Goal: Information Seeking & Learning: Learn about a topic

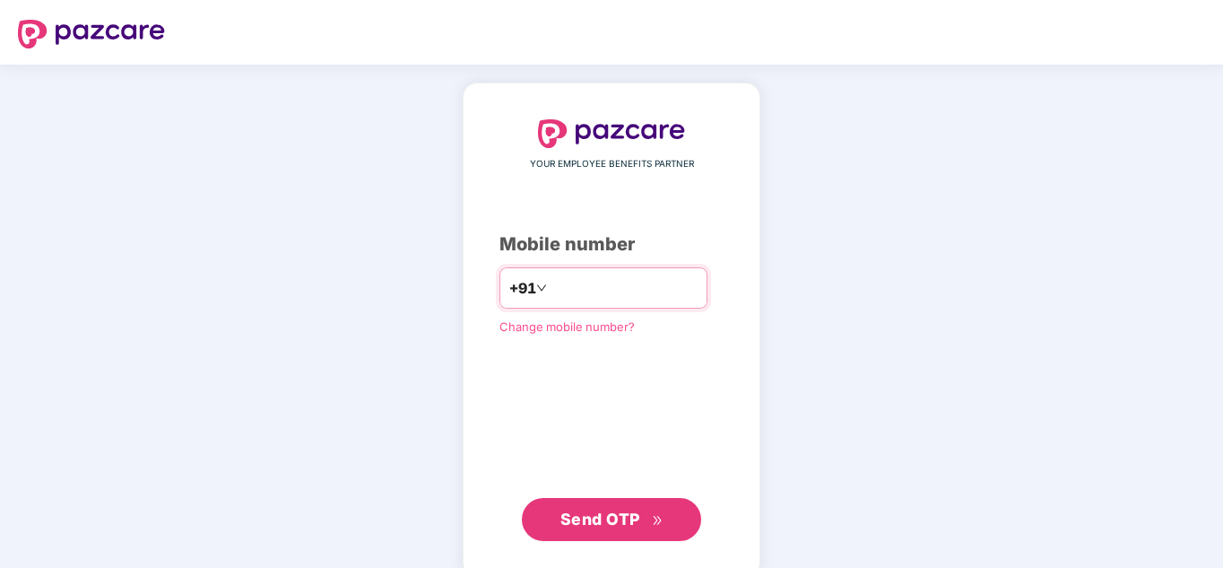
type input "**********"
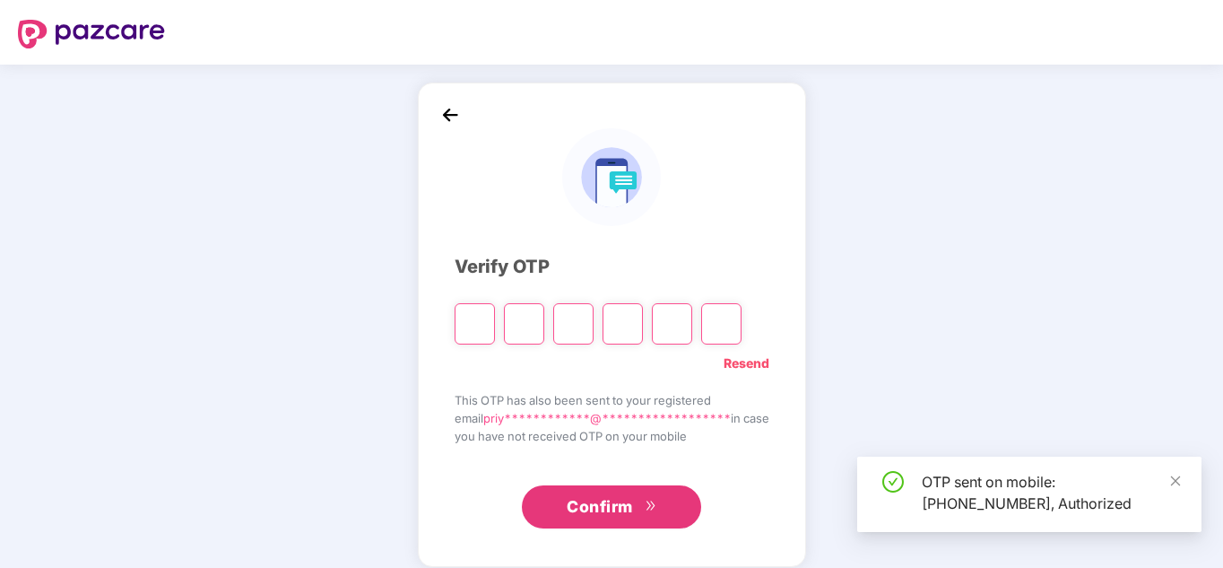
type input "*"
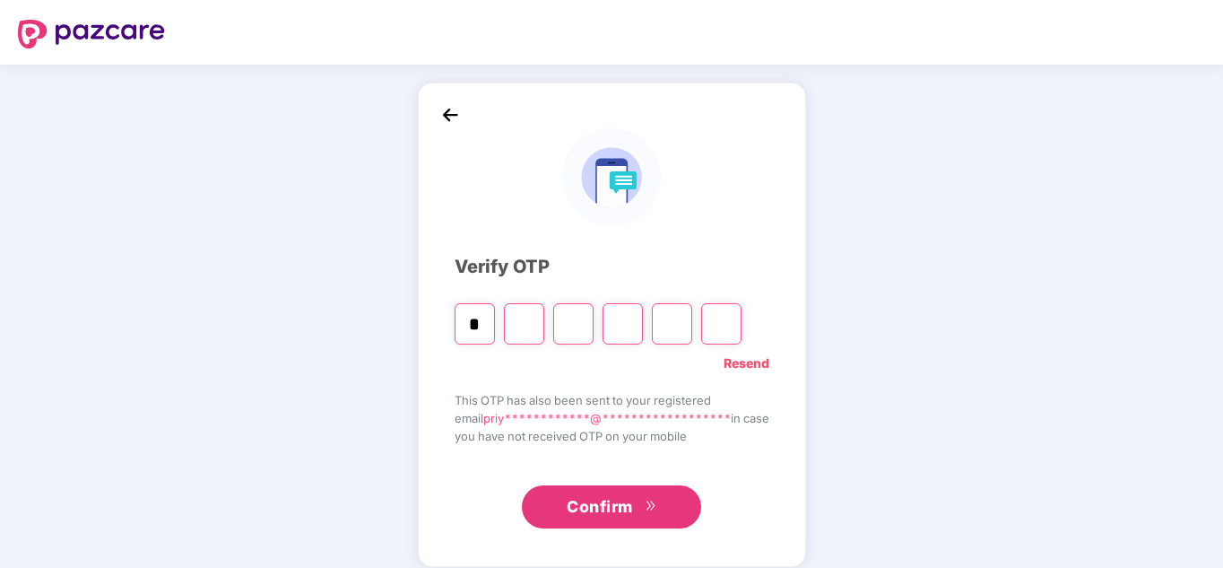
type input "*"
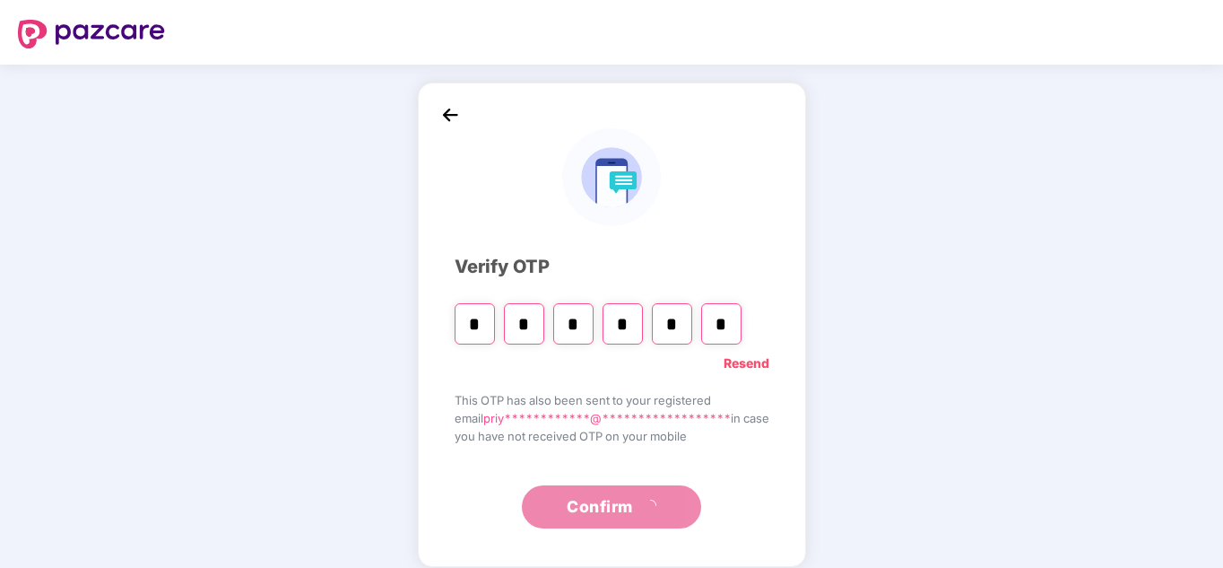
type input "*"
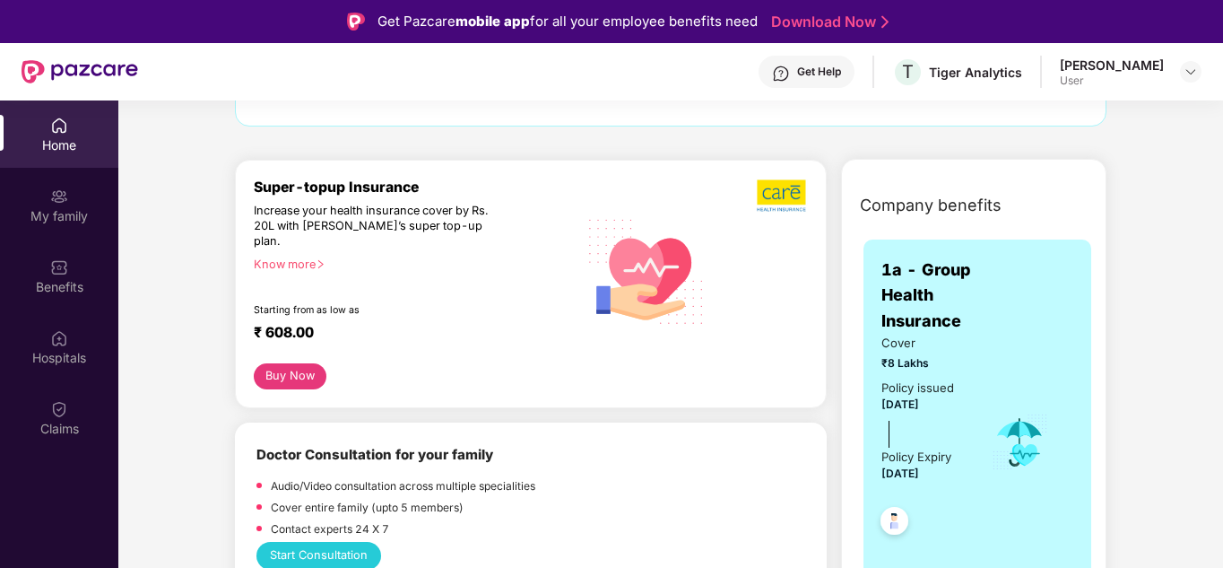
scroll to position [179, 0]
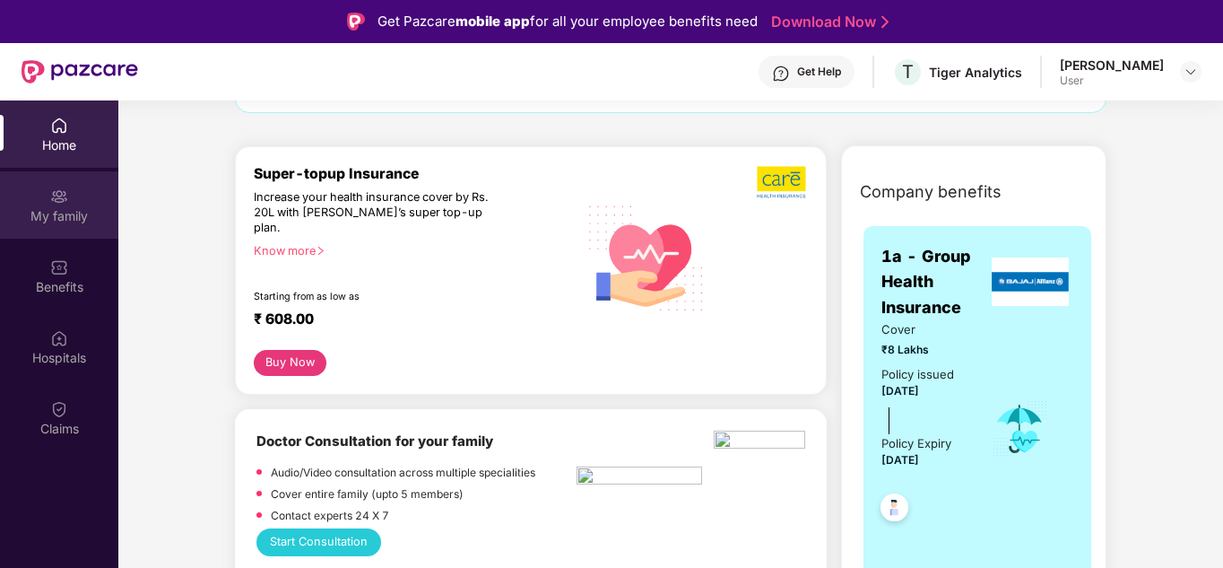
click at [74, 217] on div "My family" at bounding box center [59, 216] width 118 height 18
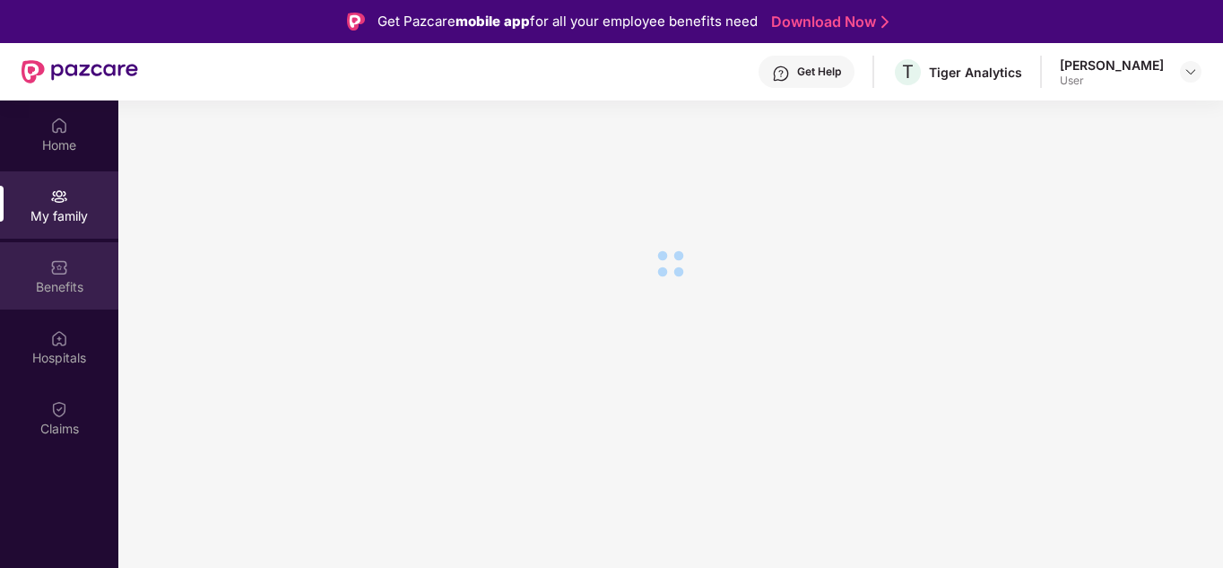
click at [62, 284] on div "Benefits" at bounding box center [59, 287] width 118 height 18
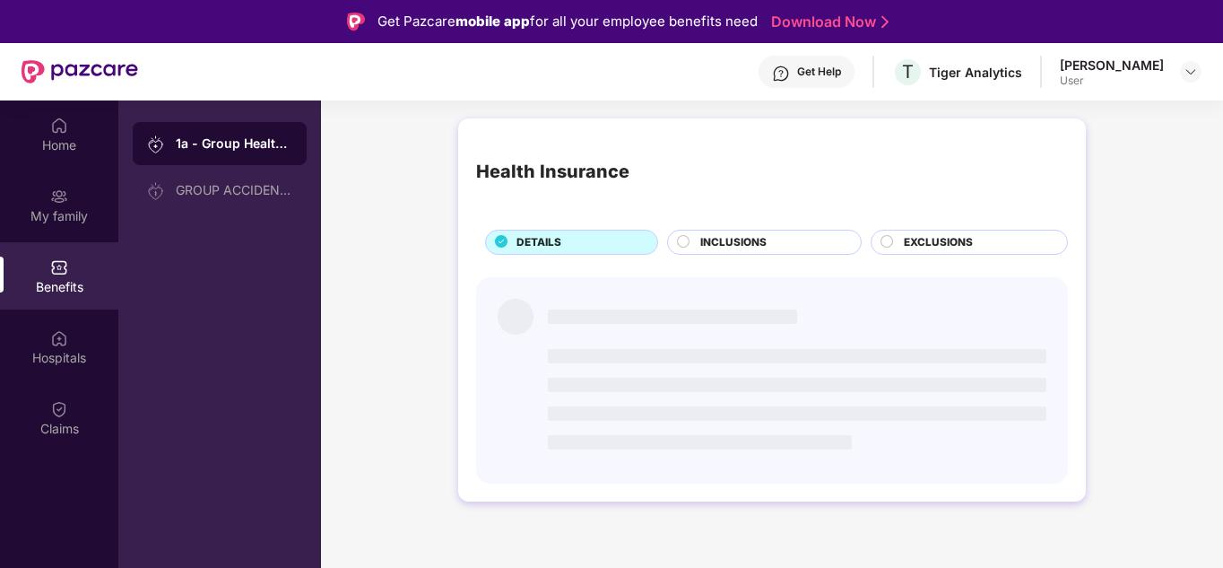
click at [751, 251] on div "INCLUSIONS" at bounding box center [771, 244] width 160 height 20
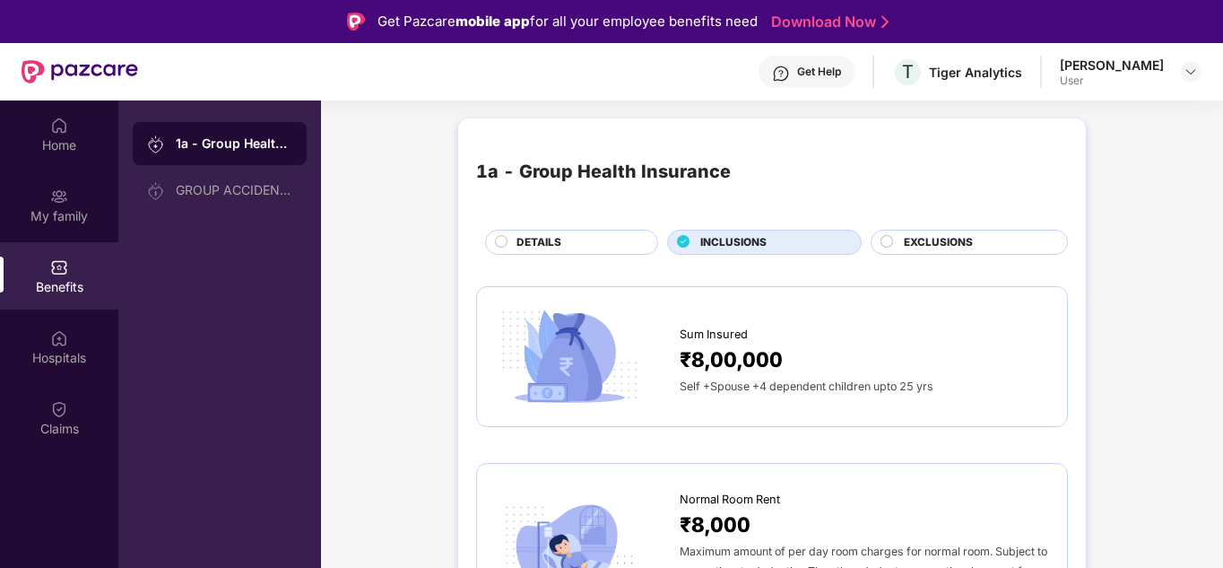
click at [1148, 70] on div "[PERSON_NAME]" at bounding box center [1112, 64] width 104 height 17
click at [1084, 69] on div "[PERSON_NAME]" at bounding box center [1112, 64] width 104 height 17
click at [1166, 70] on div "[PERSON_NAME] User" at bounding box center [1131, 71] width 142 height 31
click at [1184, 74] on div at bounding box center [1191, 72] width 22 height 22
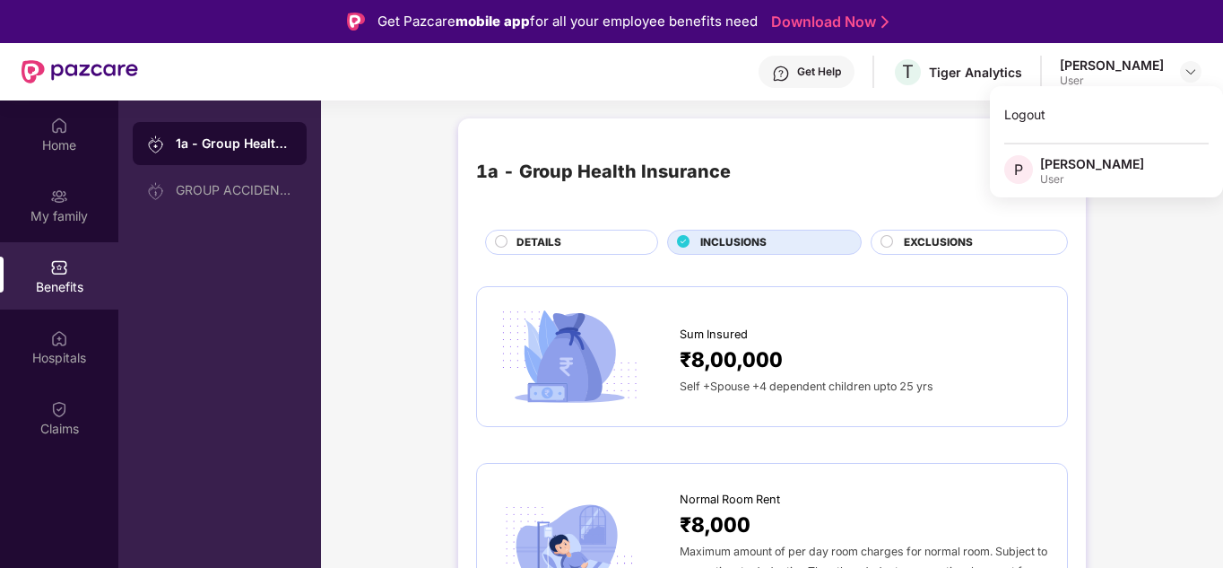
click at [990, 92] on div "Logout P [PERSON_NAME] User" at bounding box center [1106, 141] width 233 height 111
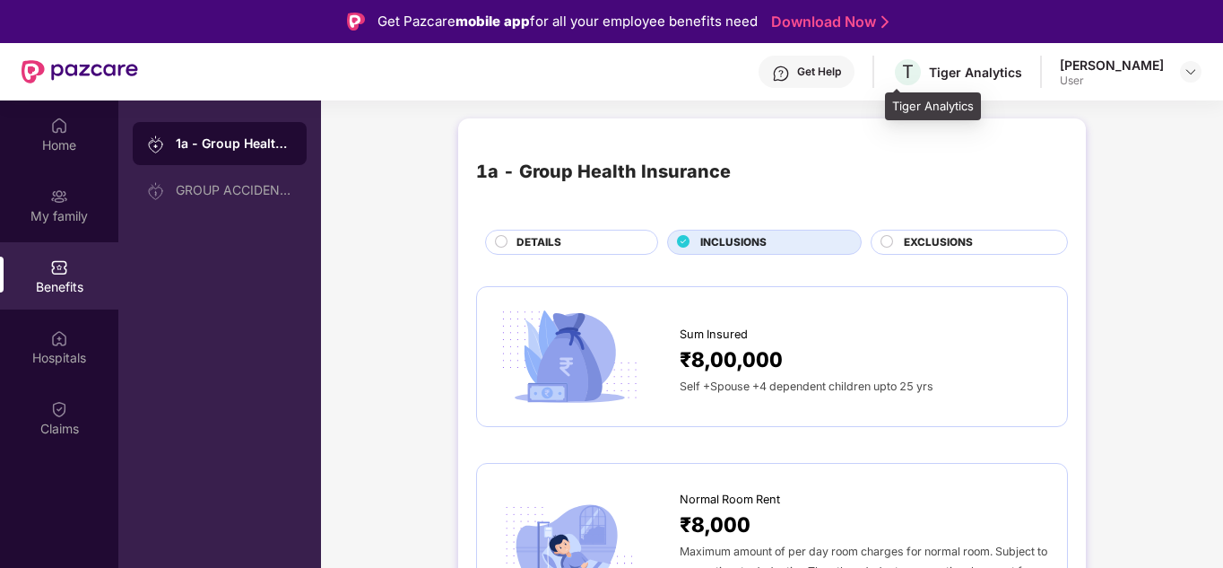
click at [963, 82] on div "T Tiger Analytics" at bounding box center [957, 71] width 130 height 31
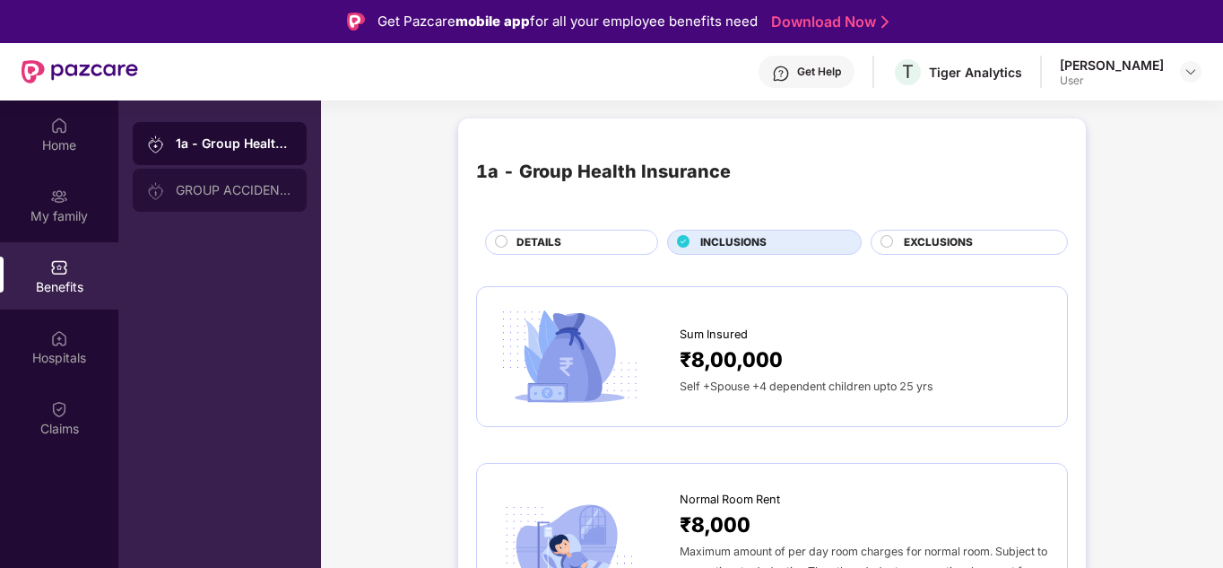
click at [195, 182] on div "GROUP ACCIDENTAL INSURANCE" at bounding box center [220, 190] width 174 height 43
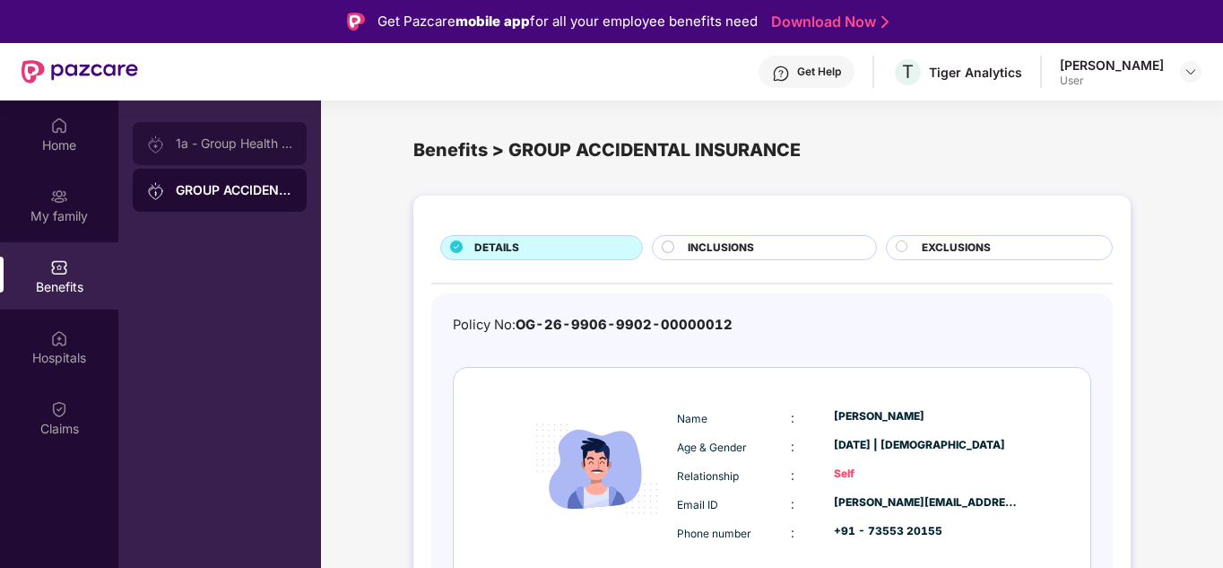
click at [218, 131] on div "1a - Group Health Insurance" at bounding box center [220, 143] width 174 height 43
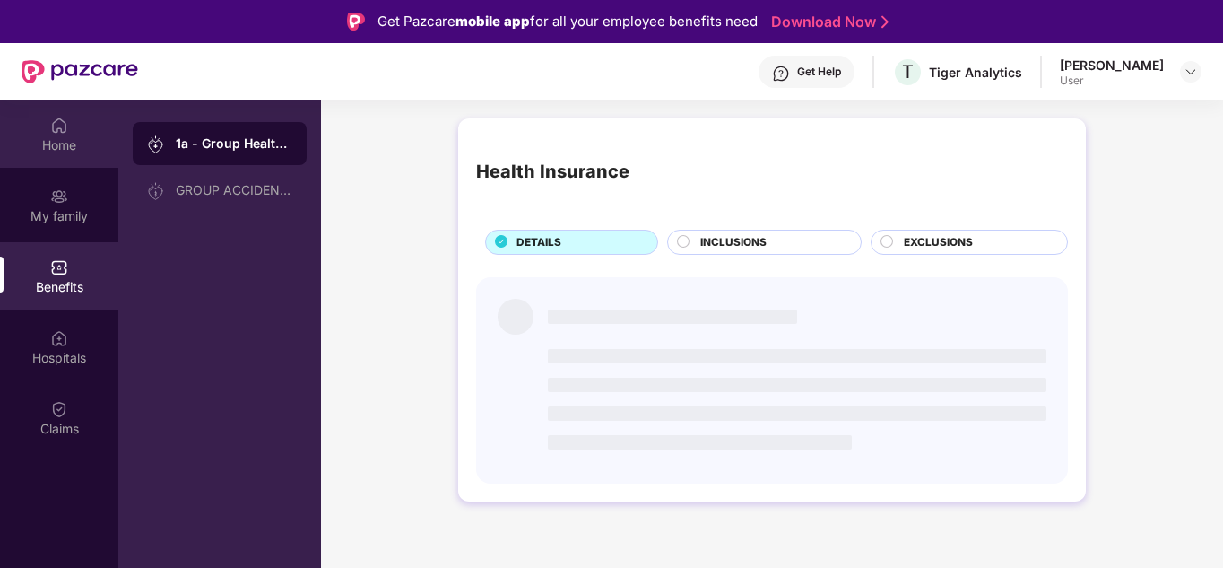
click at [47, 146] on div "Home" at bounding box center [59, 145] width 118 height 18
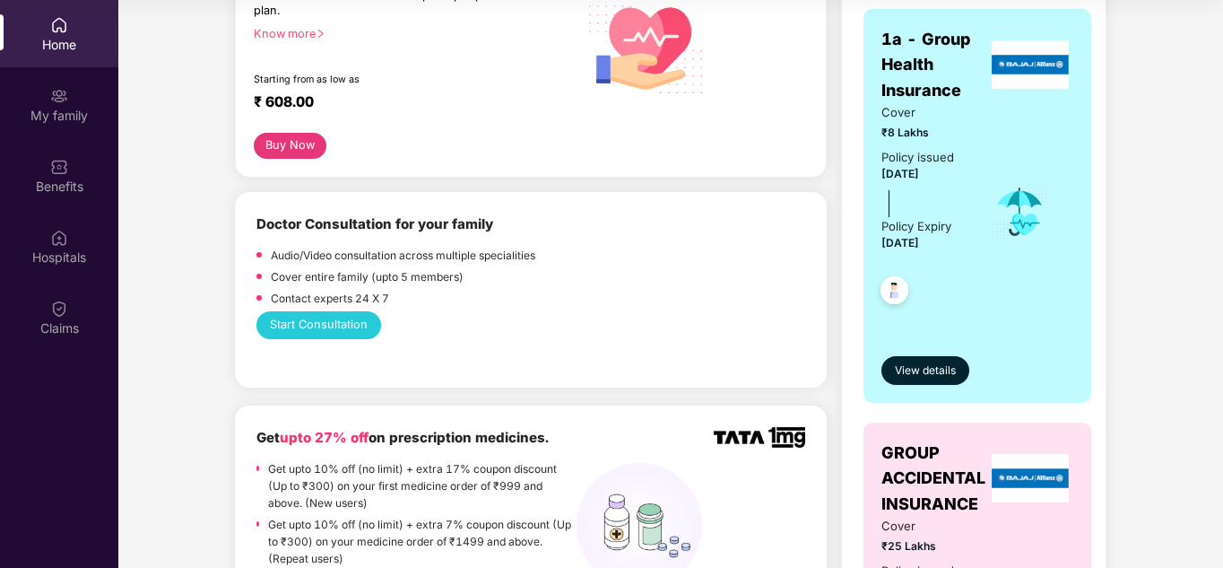
scroll to position [269, 0]
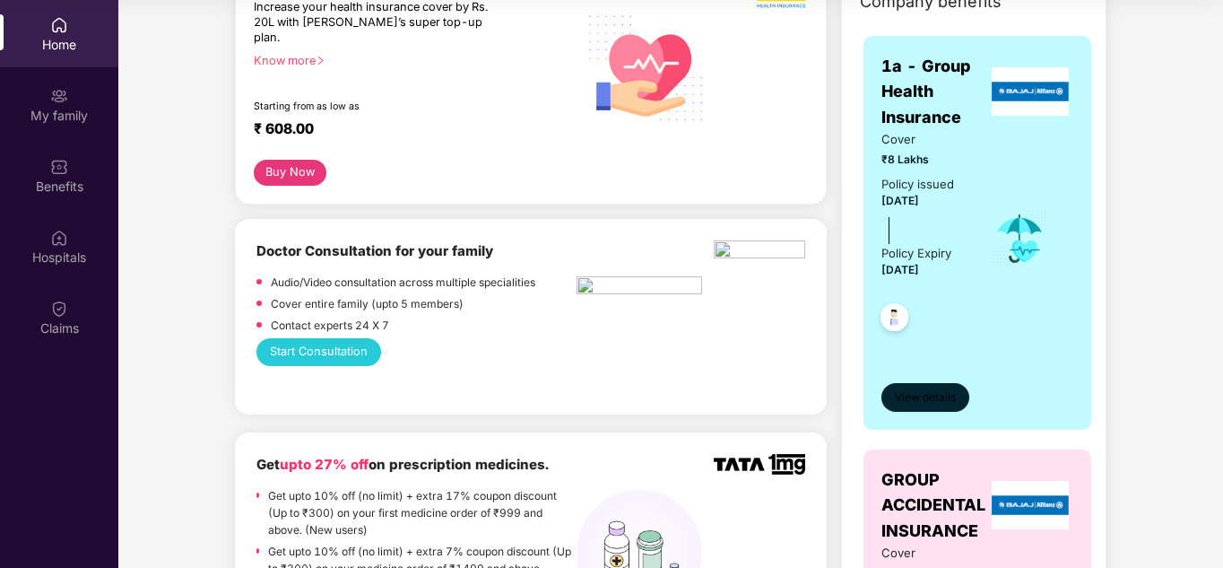
click at [920, 393] on span "View details" at bounding box center [925, 397] width 61 height 17
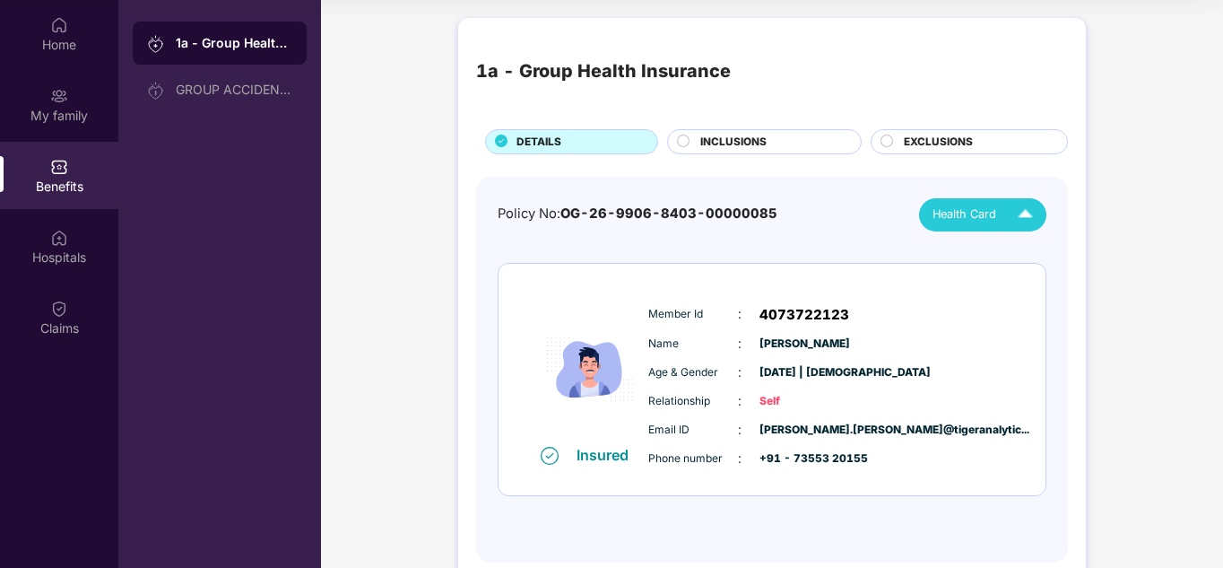
click at [965, 222] on span "Health Card" at bounding box center [964, 214] width 64 height 18
click at [744, 206] on span "OG-26-9906-8403-00000085" at bounding box center [668, 213] width 217 height 16
click at [252, 99] on div "GROUP ACCIDENTAL INSURANCE" at bounding box center [220, 89] width 174 height 43
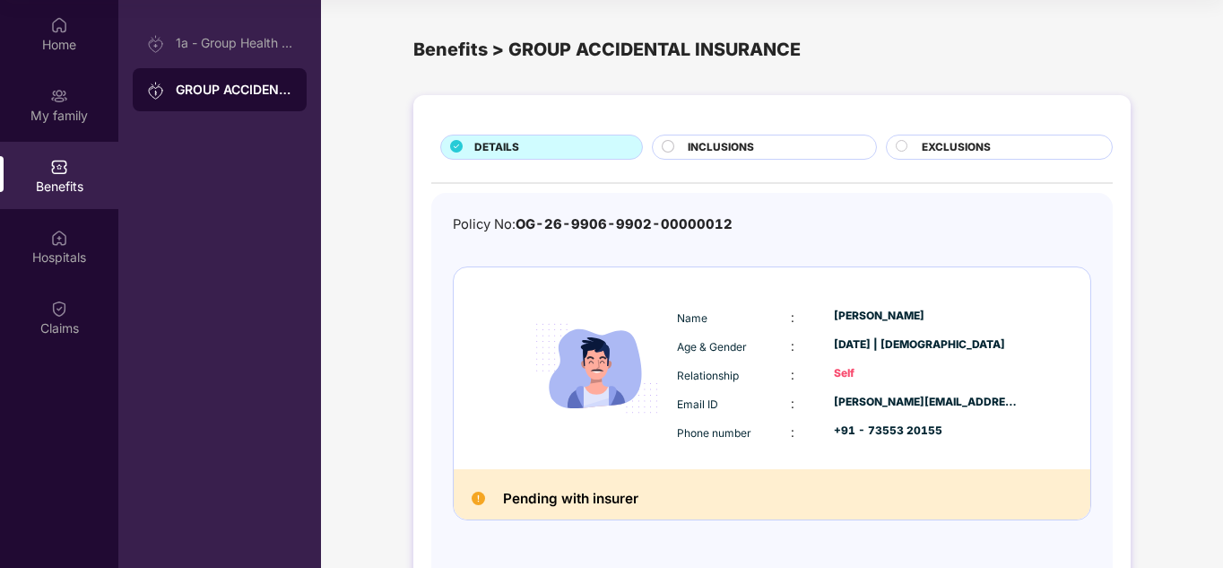
click at [733, 148] on span "INCLUSIONS" at bounding box center [721, 147] width 66 height 17
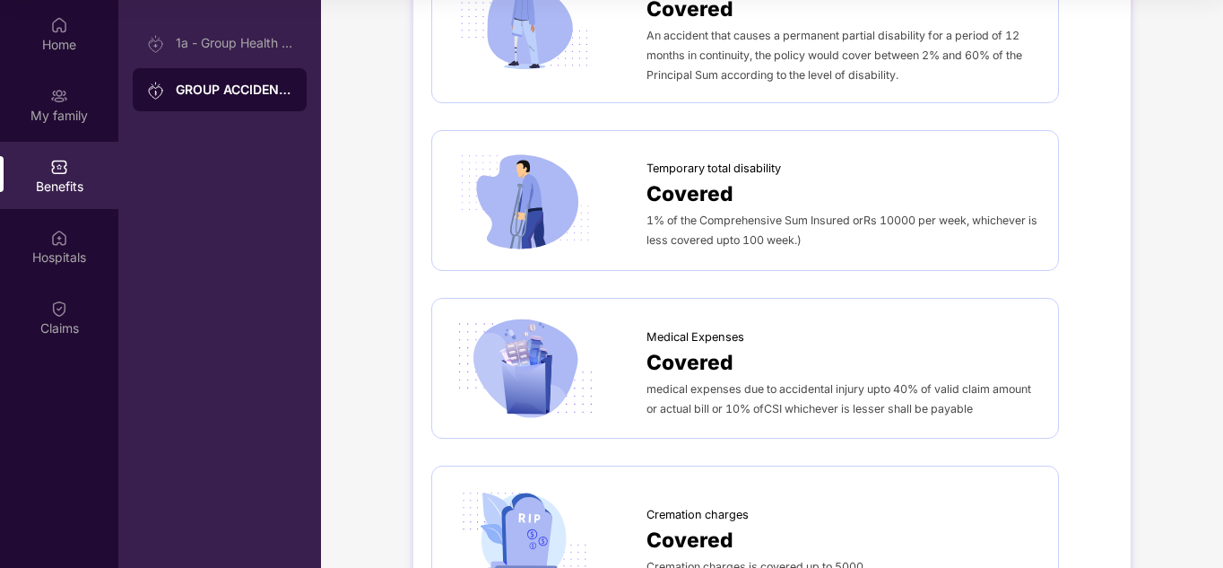
scroll to position [628, 0]
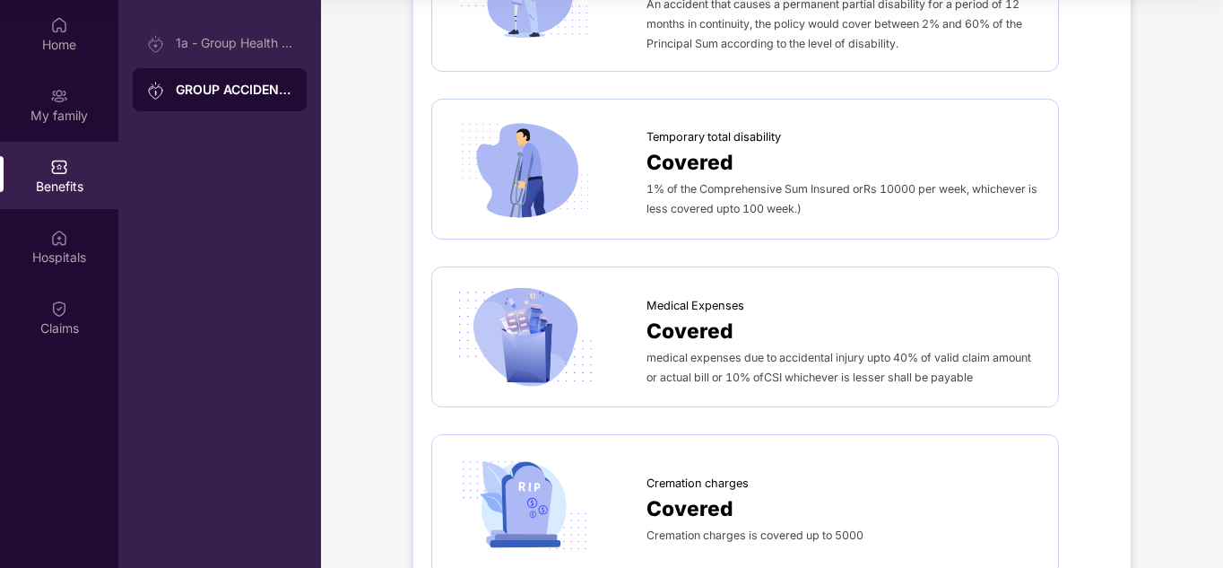
click at [840, 370] on span "medical expenses due to accidental injury upto 40% of valid claim amount or act…" at bounding box center [838, 367] width 385 height 33
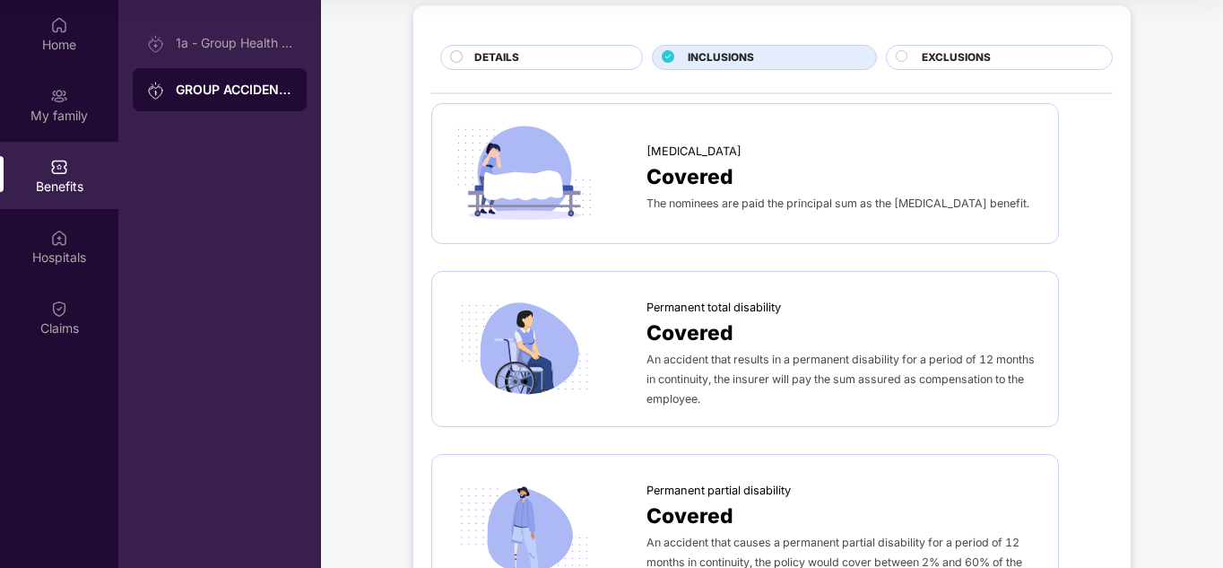
scroll to position [0, 0]
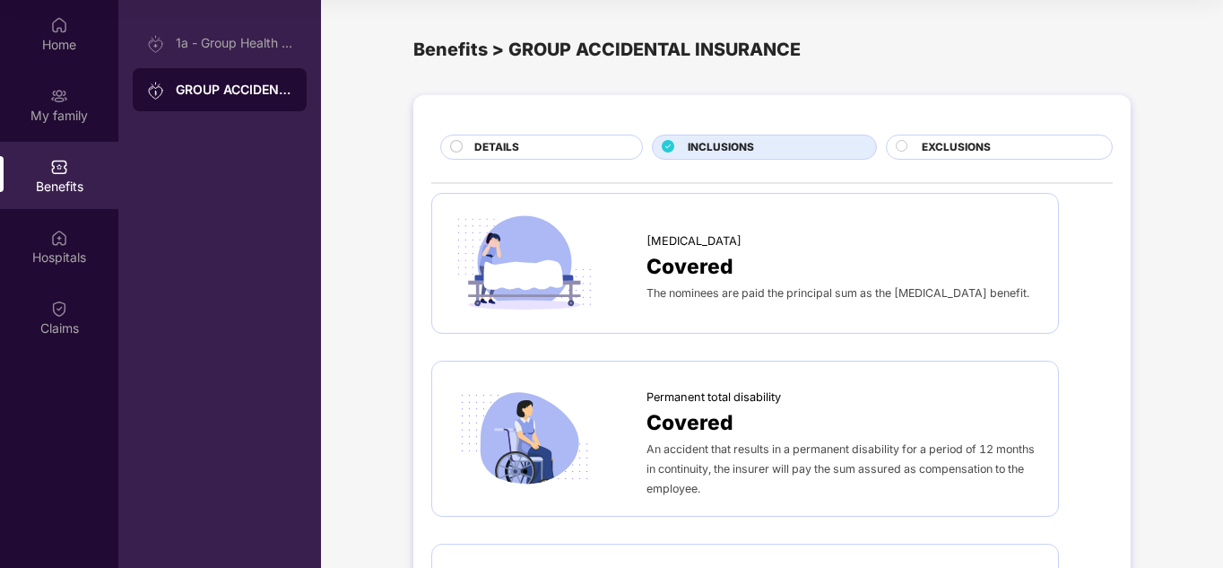
click at [976, 145] on span "EXCLUSIONS" at bounding box center [956, 147] width 69 height 17
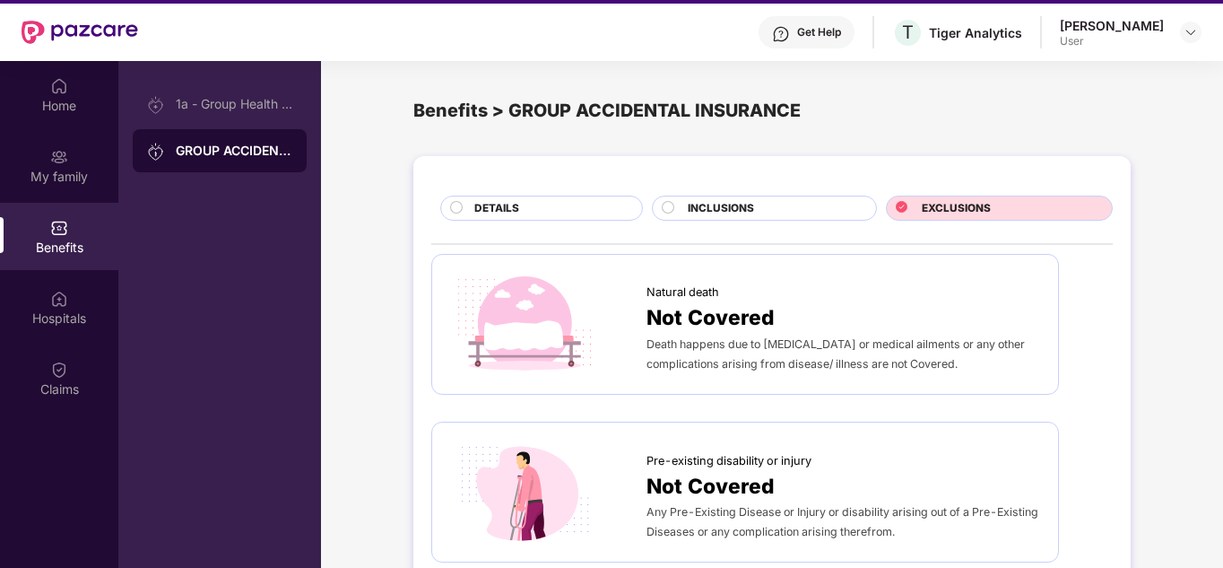
scroll to position [11, 0]
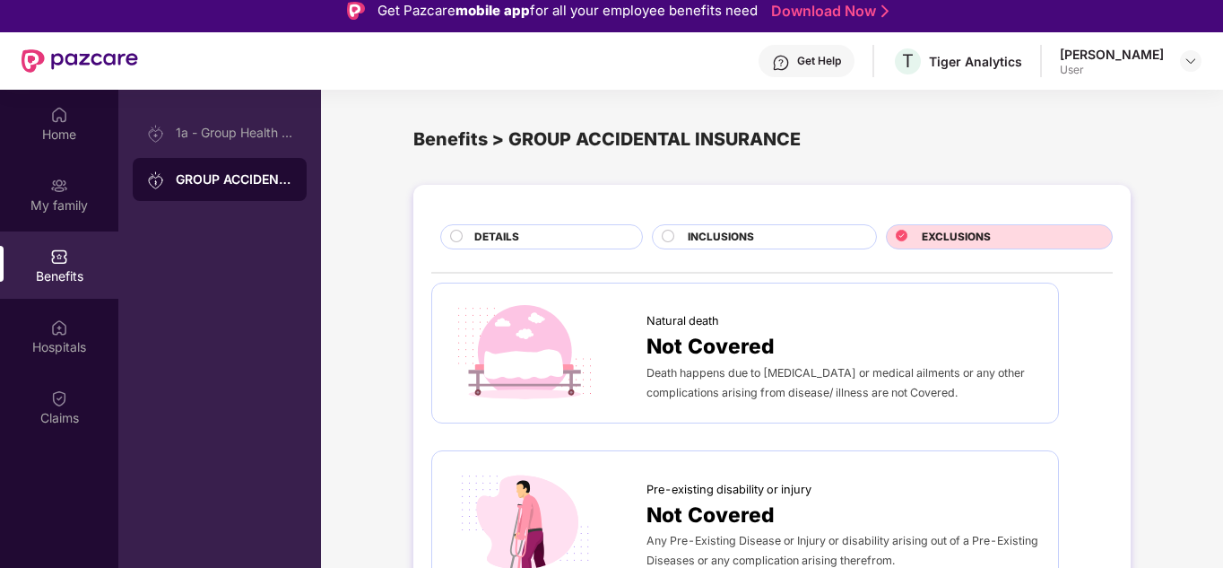
click at [792, 246] on div "INCLUSIONS" at bounding box center [772, 239] width 187 height 20
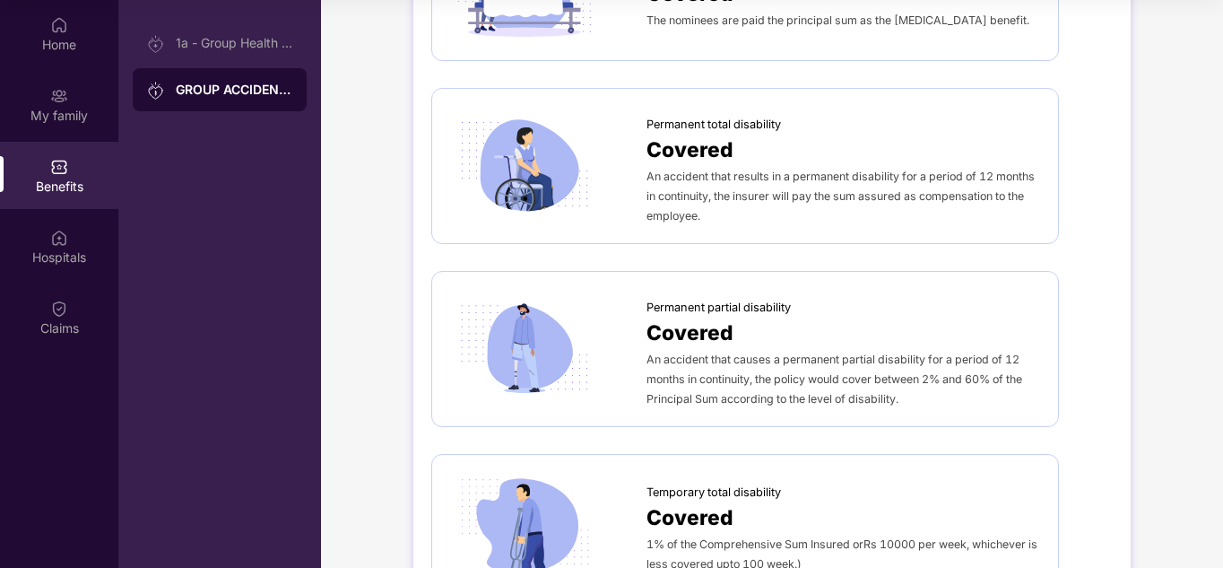
scroll to position [69, 0]
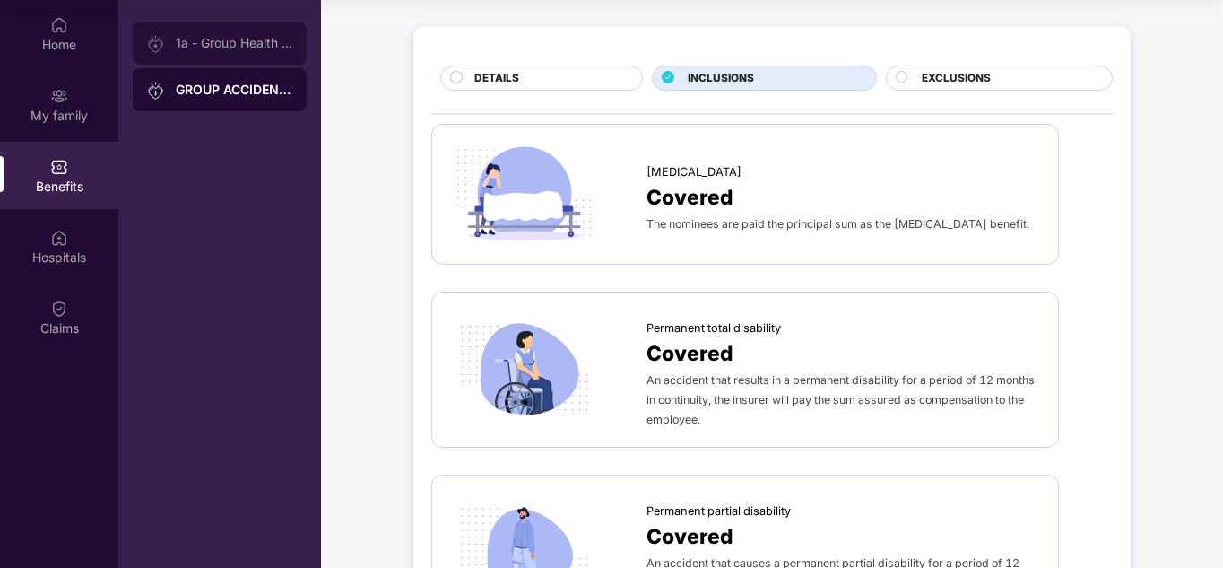
click at [265, 41] on div "1a - Group Health Insurance" at bounding box center [234, 43] width 117 height 14
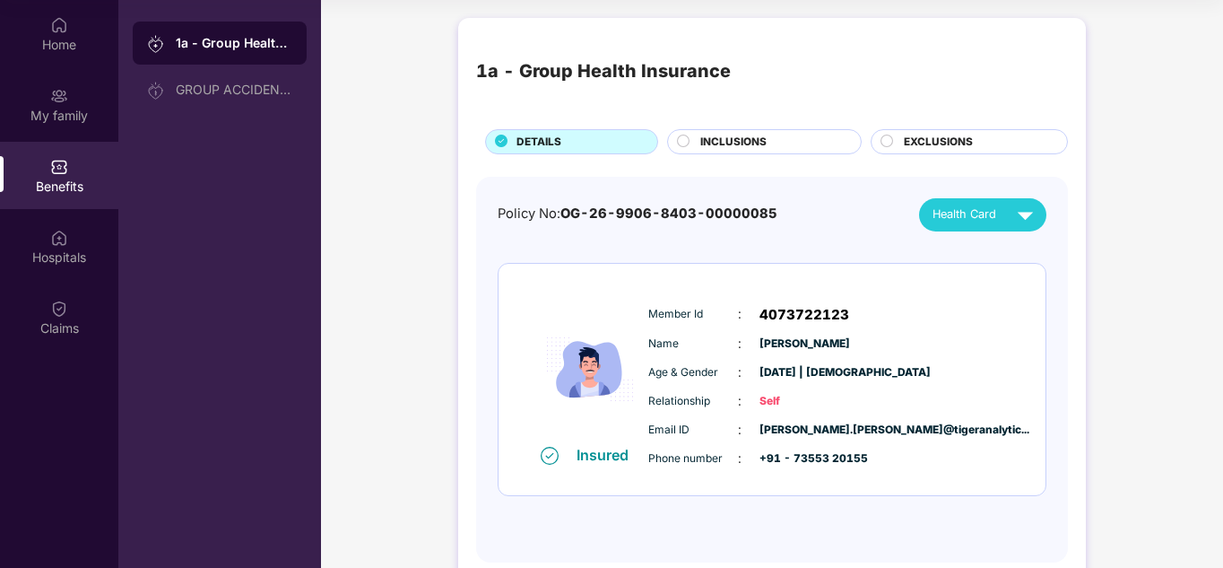
click at [760, 137] on span "INCLUSIONS" at bounding box center [733, 142] width 66 height 17
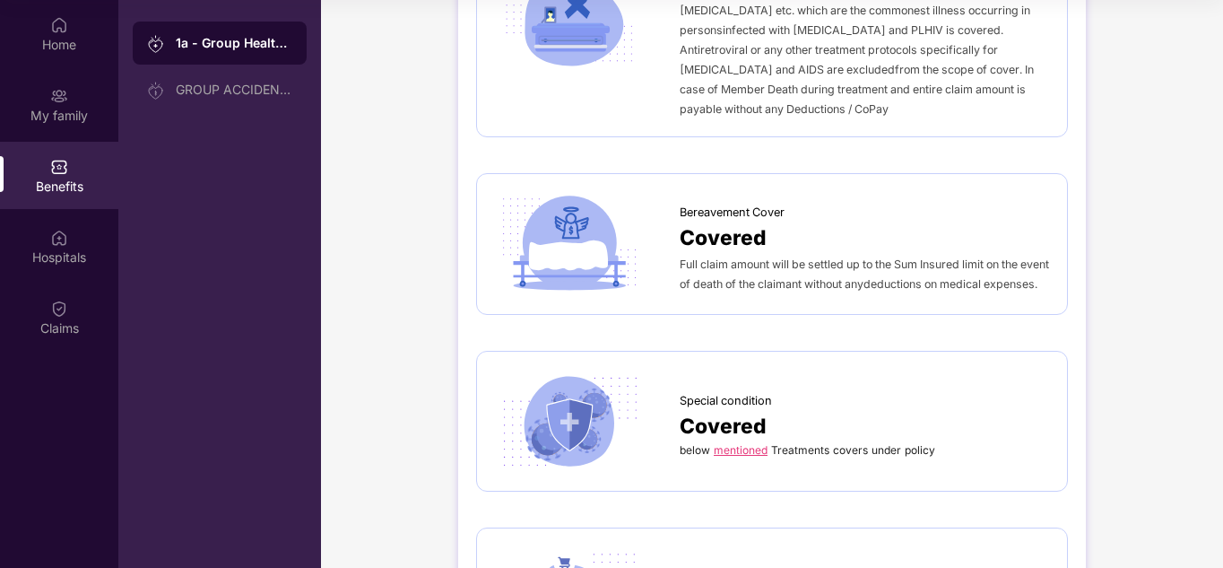
scroll to position [3945, 0]
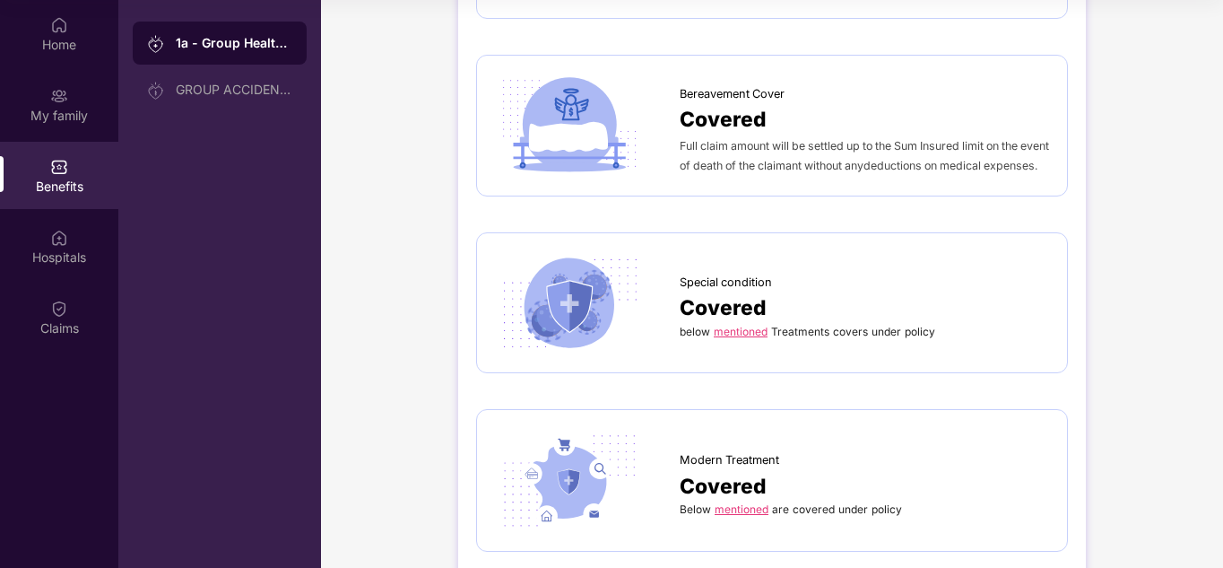
click at [756, 327] on link "mentioned" at bounding box center [741, 331] width 54 height 13
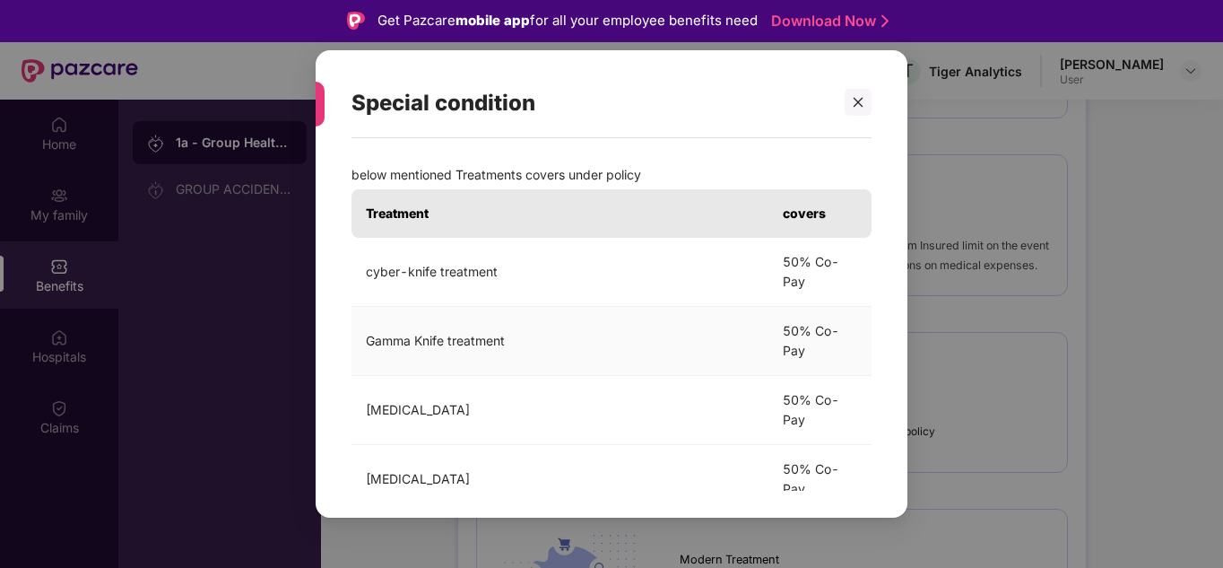
scroll to position [0, 0]
click at [859, 100] on icon "close" at bounding box center [858, 102] width 13 height 13
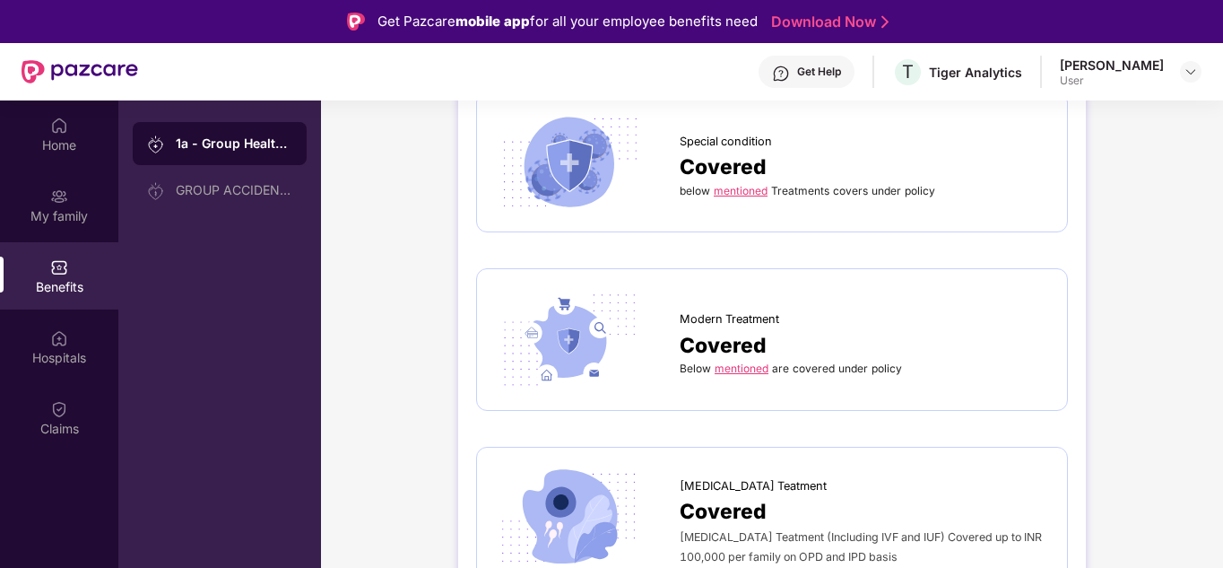
scroll to position [4214, 0]
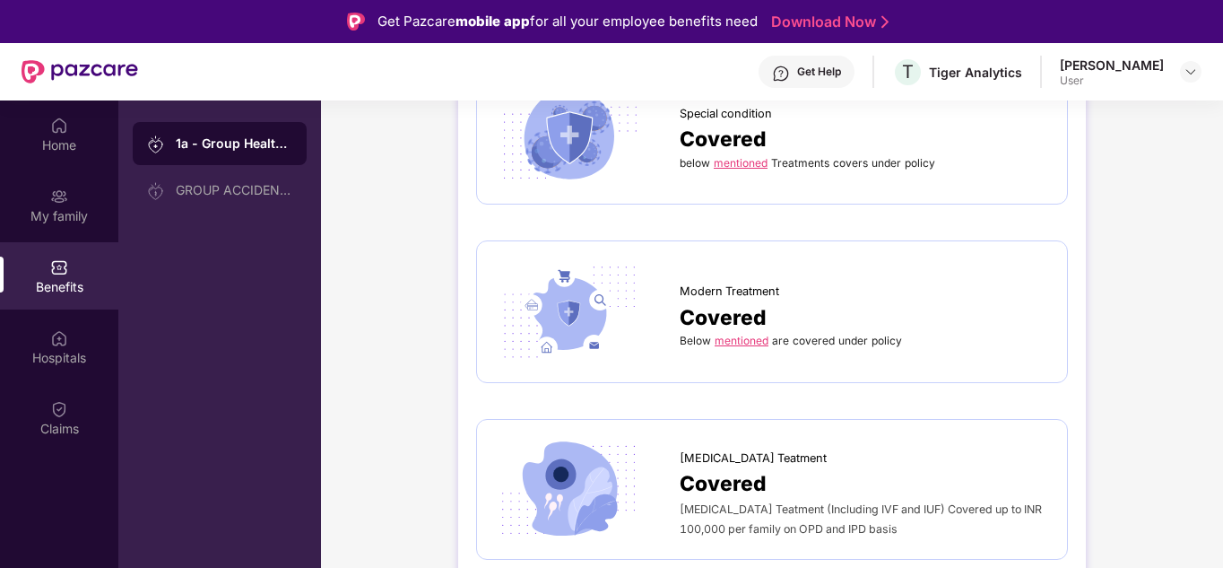
click at [751, 338] on link "mentioned" at bounding box center [742, 340] width 54 height 13
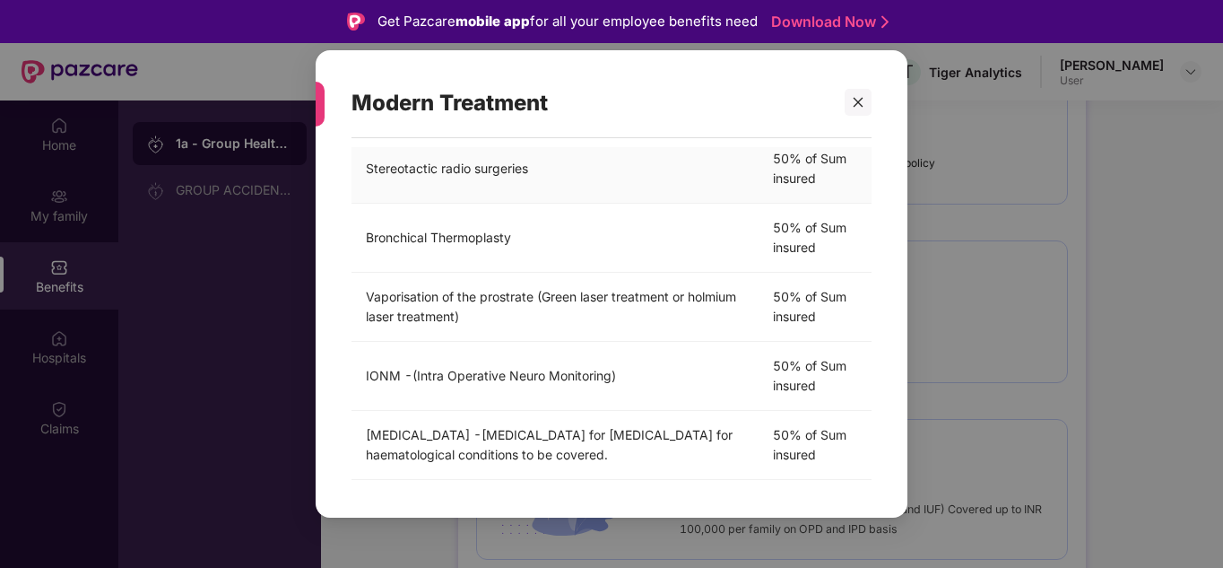
scroll to position [594, 0]
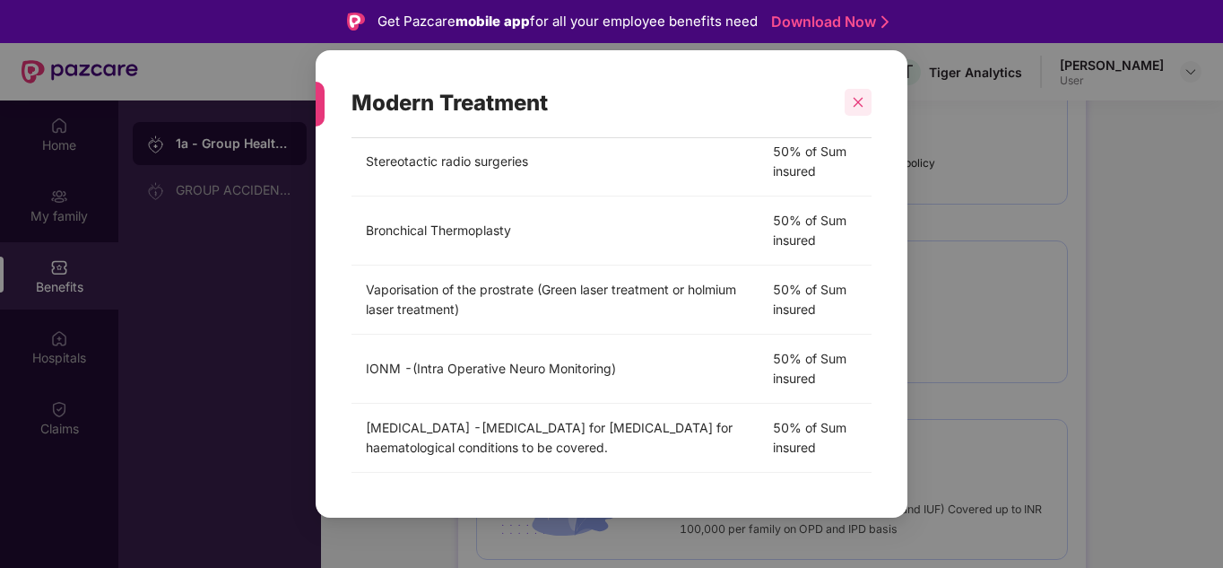
click at [862, 110] on div at bounding box center [858, 102] width 27 height 27
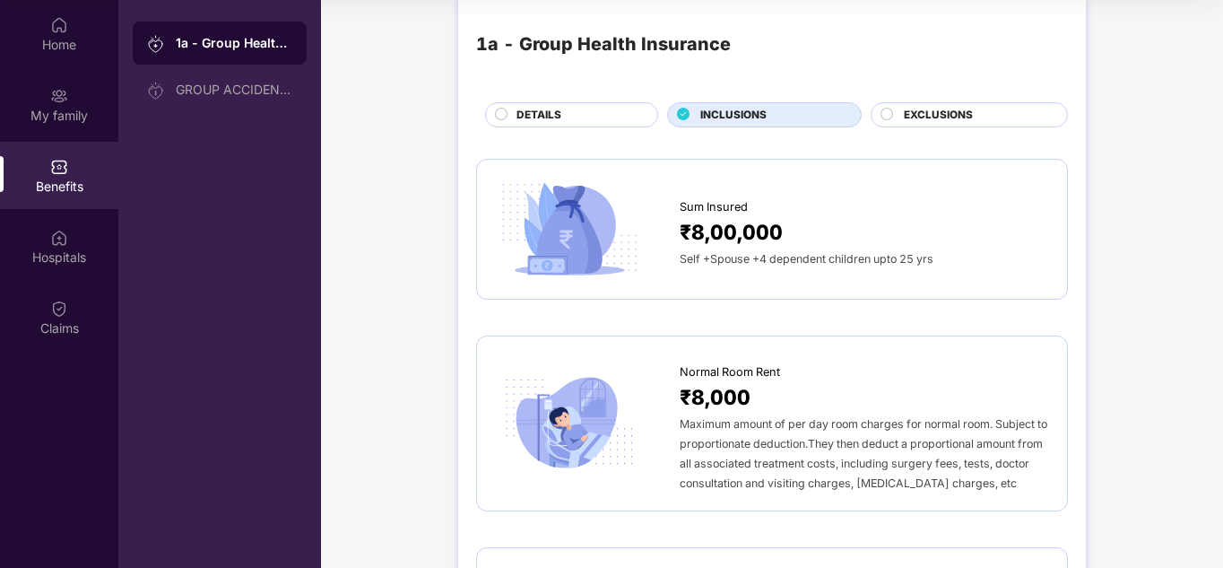
scroll to position [0, 0]
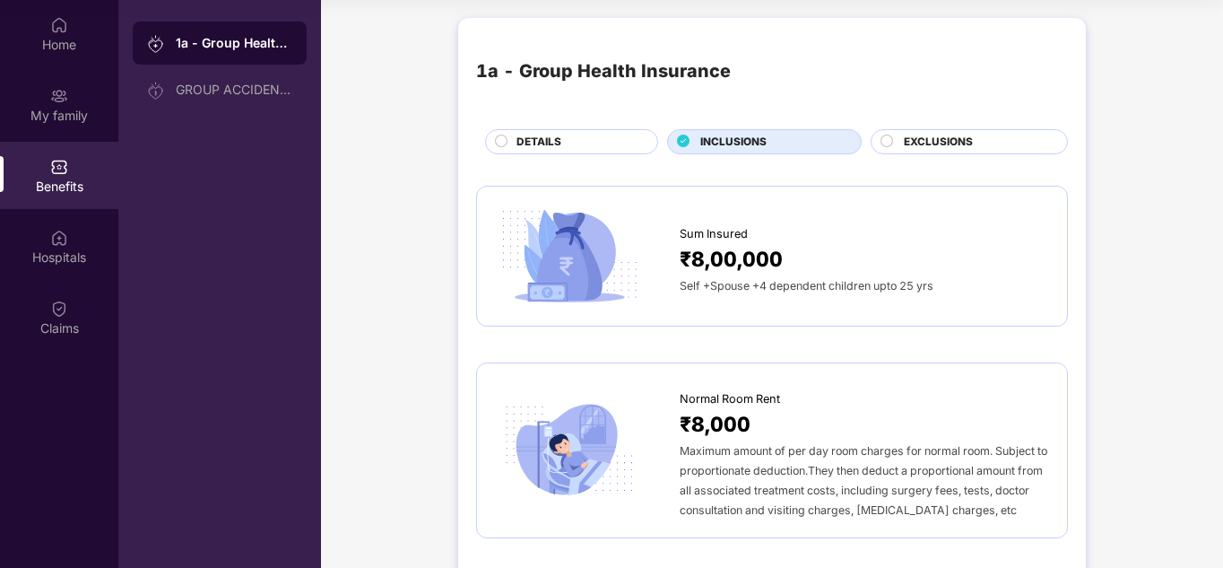
click at [973, 145] on div "EXCLUSIONS" at bounding box center [976, 144] width 163 height 20
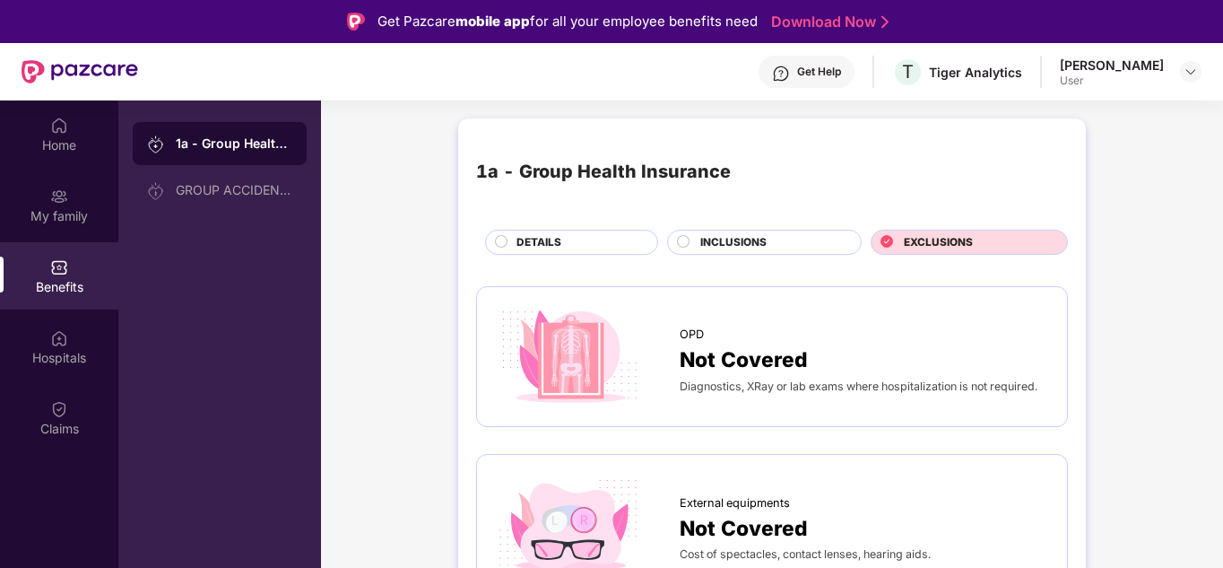
click at [764, 242] on span "INCLUSIONS" at bounding box center [733, 242] width 66 height 17
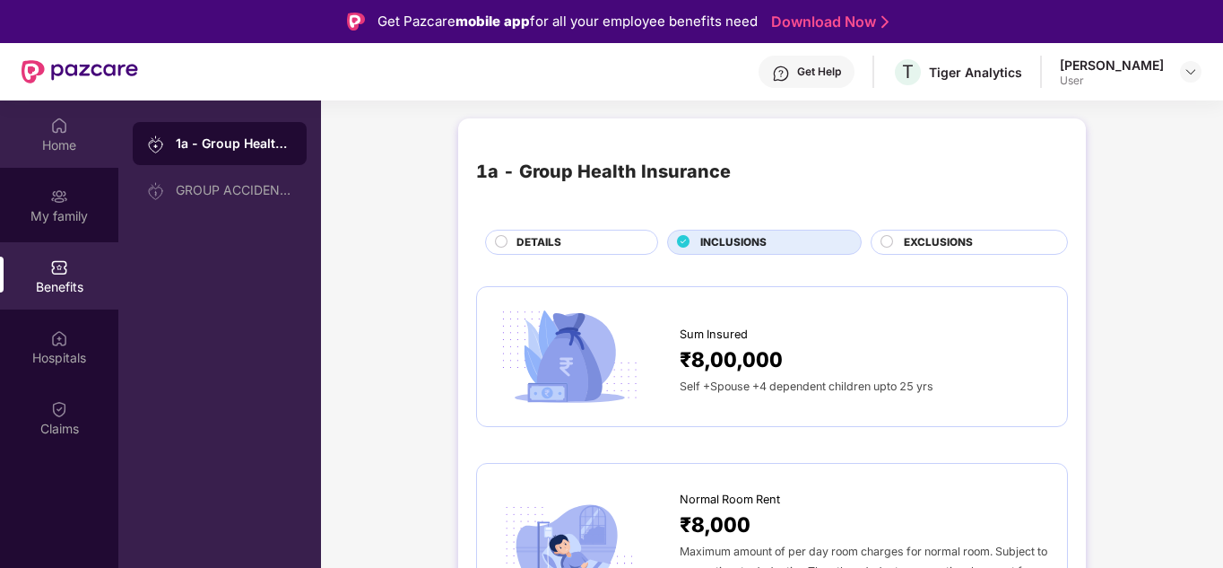
click at [49, 144] on div "Home" at bounding box center [59, 145] width 118 height 18
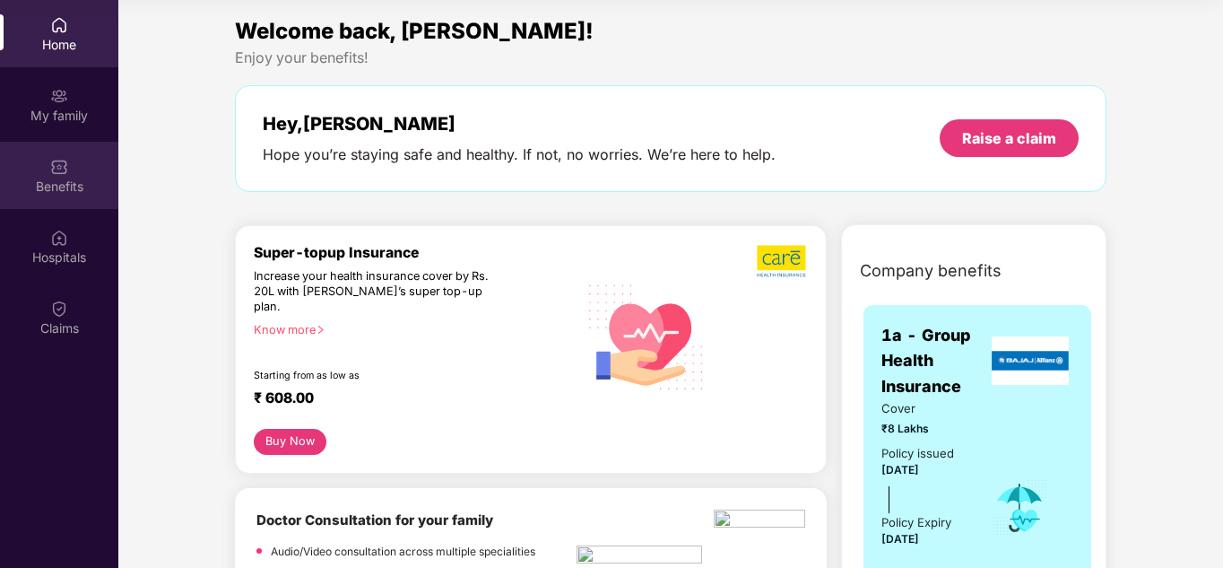
click at [55, 199] on div "Benefits" at bounding box center [59, 175] width 118 height 67
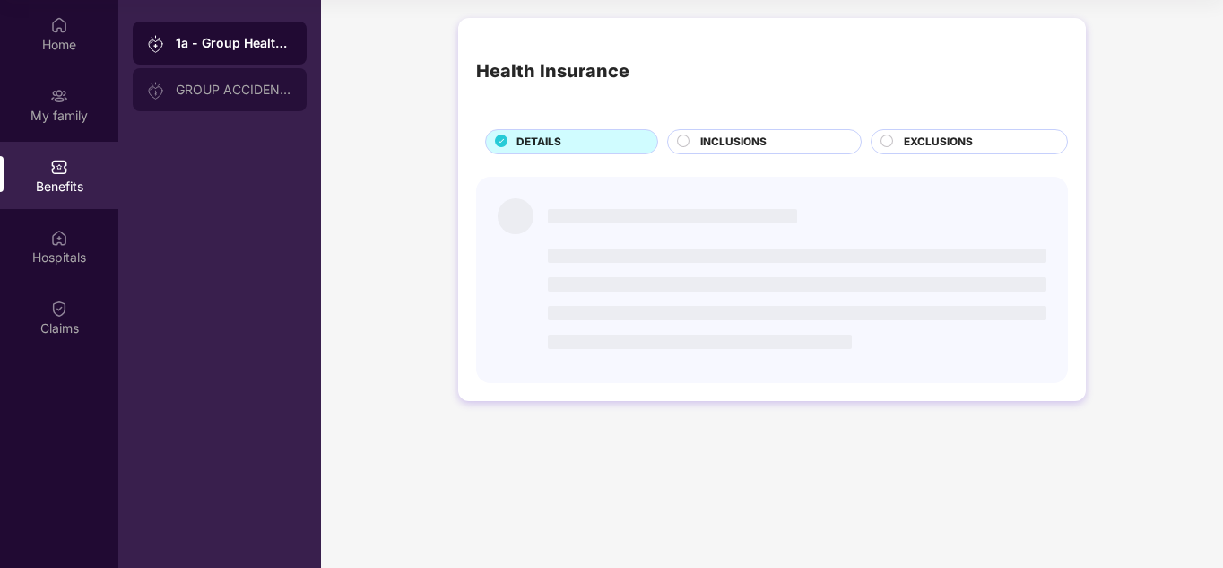
click at [264, 104] on div "GROUP ACCIDENTAL INSURANCE" at bounding box center [220, 89] width 174 height 43
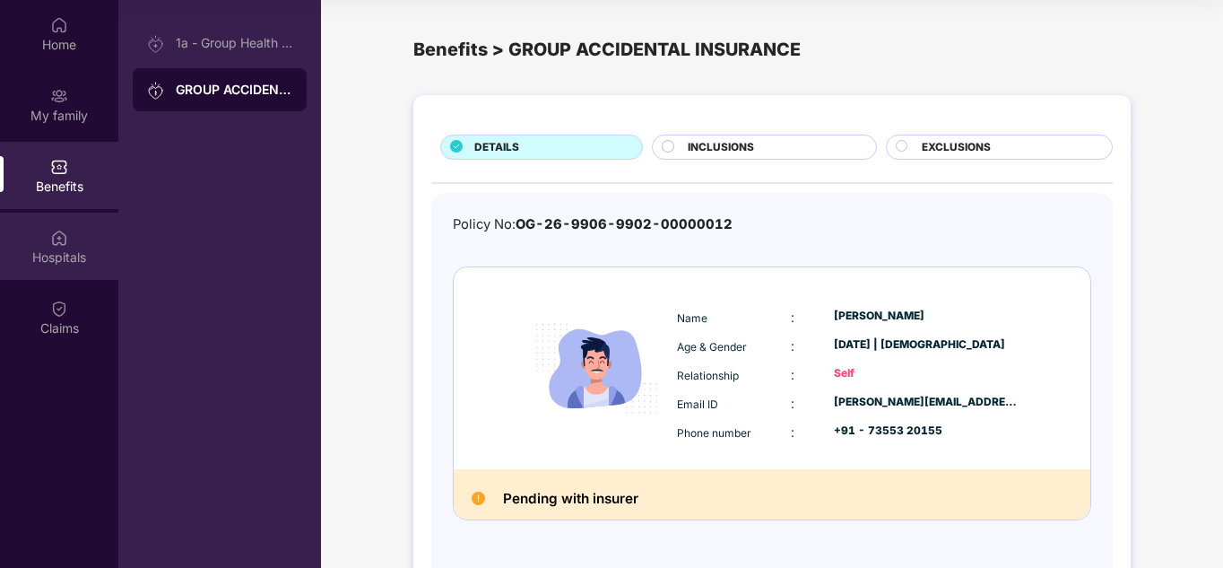
click at [80, 239] on div "Hospitals" at bounding box center [59, 245] width 118 height 67
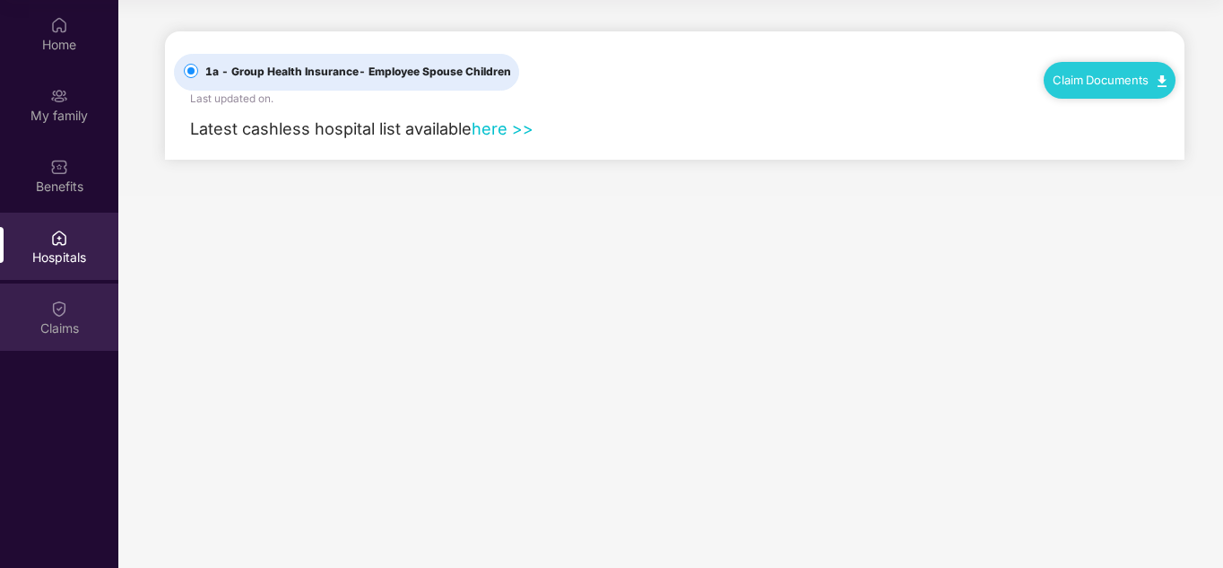
click at [74, 318] on div "Claims" at bounding box center [59, 316] width 118 height 67
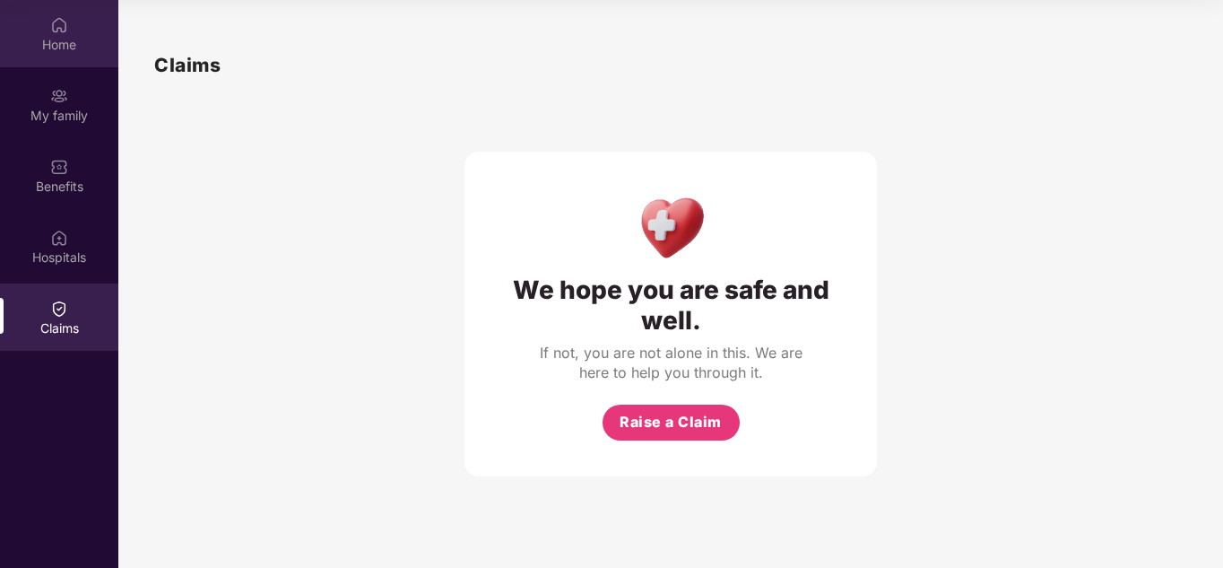
click at [66, 52] on div "Home" at bounding box center [59, 45] width 118 height 18
